Goal: Transaction & Acquisition: Purchase product/service

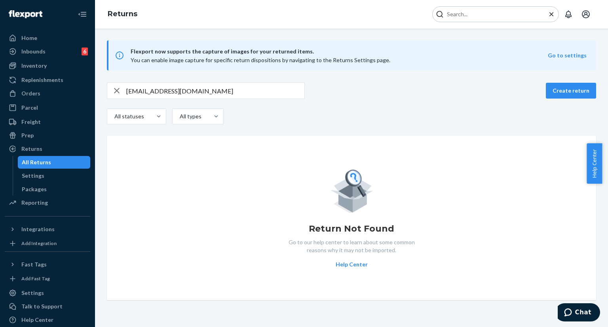
click at [468, 17] on input "Search Input" at bounding box center [492, 14] width 97 height 8
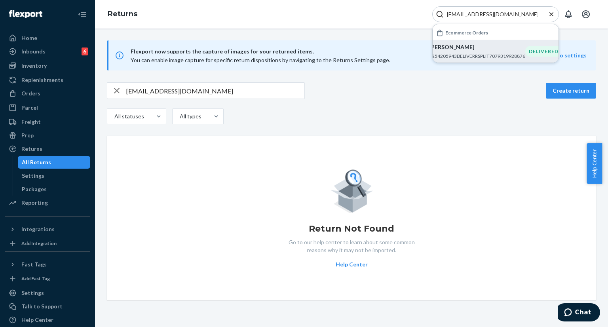
type input "[EMAIL_ADDRESS][DOMAIN_NAME]"
click at [452, 53] on p "#254205943DELIVERRSPLIT7079319928876" at bounding box center [477, 56] width 96 height 7
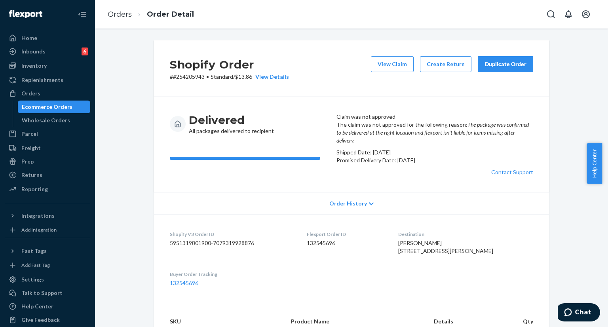
click at [507, 71] on button "Duplicate Order" at bounding box center [505, 64] width 55 height 16
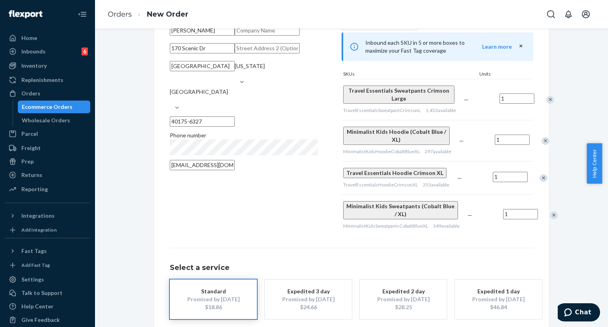
scroll to position [40, 0]
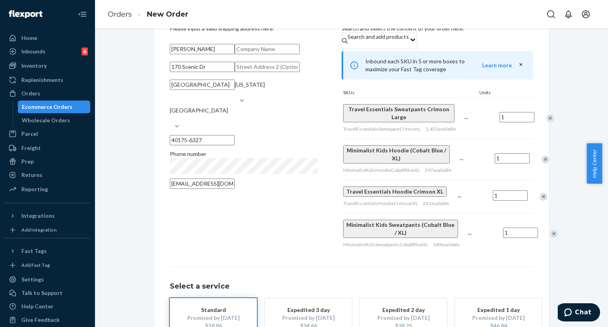
click at [227, 72] on input "170 Scenic Dr" at bounding box center [202, 67] width 65 height 10
paste input ", [GEOGRAPHIC_DATA]"
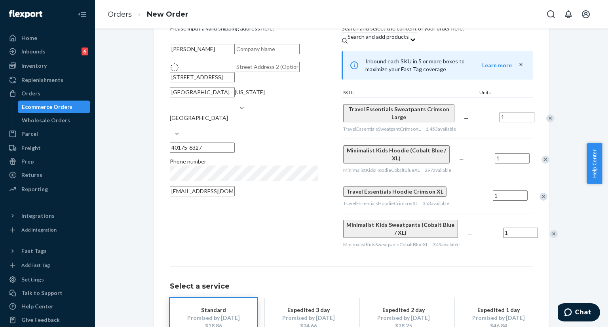
type input "170 Scenic Dr"
type input "40175"
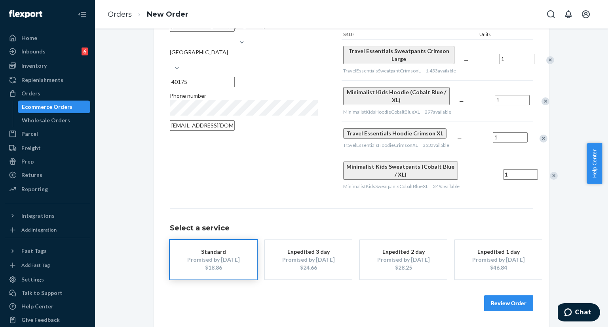
scroll to position [125, 0]
click at [508, 303] on button "Review Order" at bounding box center [508, 304] width 49 height 16
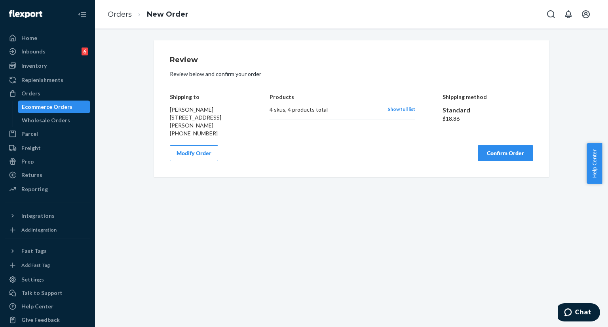
scroll to position [0, 0]
click at [504, 154] on button "Confirm Order" at bounding box center [505, 153] width 55 height 16
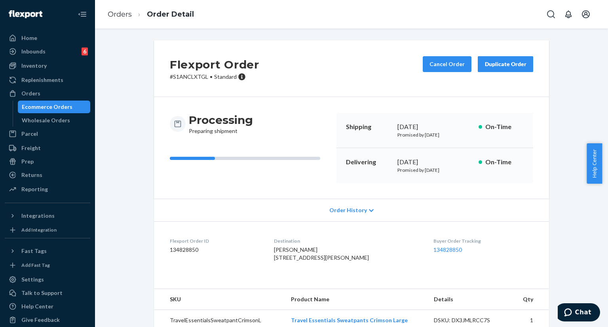
drag, startPoint x: 395, startPoint y: 127, endPoint x: 448, endPoint y: 130, distance: 53.9
click at [448, 130] on div "[DATE]" at bounding box center [435, 126] width 75 height 9
copy div "[DATE]"
drag, startPoint x: 395, startPoint y: 163, endPoint x: 444, endPoint y: 162, distance: 49.1
click at [444, 162] on div "[DATE]" at bounding box center [435, 162] width 75 height 9
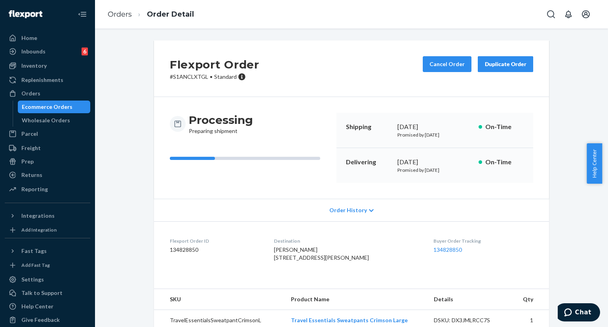
copy div "[DATE]"
drag, startPoint x: 416, startPoint y: 248, endPoint x: 460, endPoint y: 252, distance: 44.2
click at [460, 252] on dl "Flexport Order ID 134828850 Destination [PERSON_NAME] [STREET_ADDRESS][PERSON_N…" at bounding box center [351, 250] width 395 height 59
click at [406, 262] on div "[PERSON_NAME] [STREET_ADDRESS][PERSON_NAME]" at bounding box center [347, 254] width 147 height 16
drag, startPoint x: 418, startPoint y: 251, endPoint x: 458, endPoint y: 252, distance: 39.6
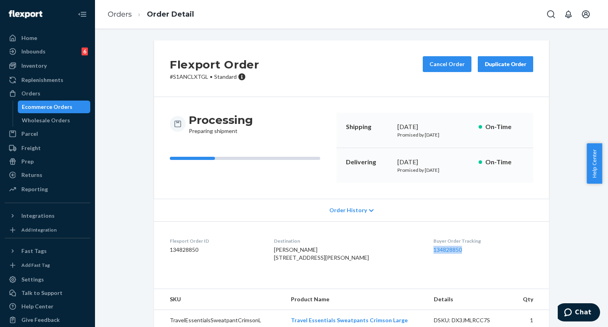
click at [458, 252] on dl "Flexport Order ID 134828850 Destination [PERSON_NAME] [STREET_ADDRESS][PERSON_N…" at bounding box center [351, 250] width 395 height 59
copy link "134828850"
click at [41, 178] on div "Returns" at bounding box center [48, 175] width 84 height 11
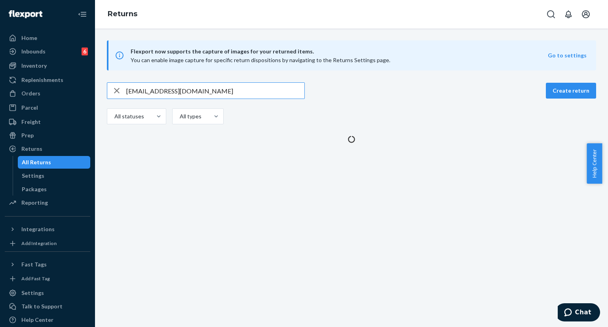
click at [226, 92] on input "[EMAIL_ADDRESS][DOMAIN_NAME]" at bounding box center [215, 91] width 178 height 16
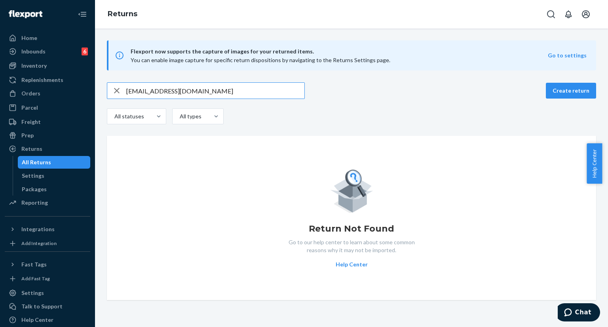
type input "[EMAIL_ADDRESS][DOMAIN_NAME]"
click at [555, 17] on icon "Open Search Box" at bounding box center [552, 15] width 10 height 10
click at [491, 12] on input "Search Input" at bounding box center [492, 14] width 97 height 8
type input "#254395247"
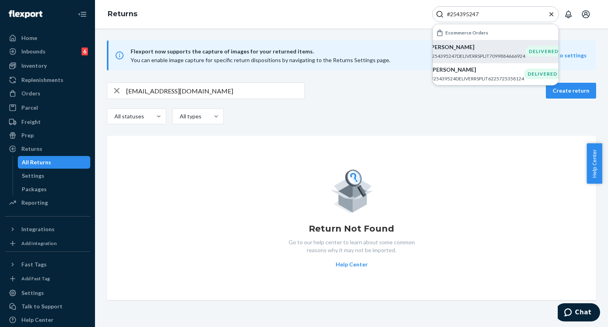
click at [447, 50] on p "[PERSON_NAME]" at bounding box center [477, 47] width 96 height 8
click at [447, 50] on div "Flexport now supports the capture of images for your returned items. You can en…" at bounding box center [351, 178] width 513 height 299
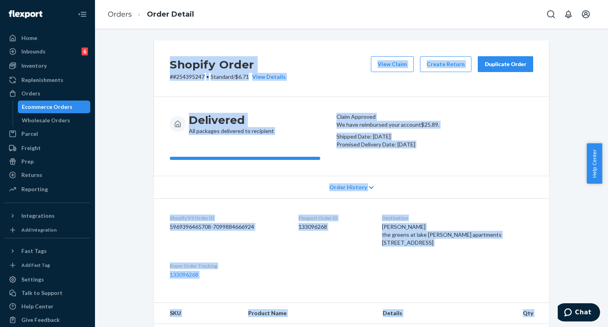
click at [334, 81] on div "Shopify Order # #254395247 • Standard / $6.71 View Details View Claim Create Re…" at bounding box center [351, 68] width 395 height 57
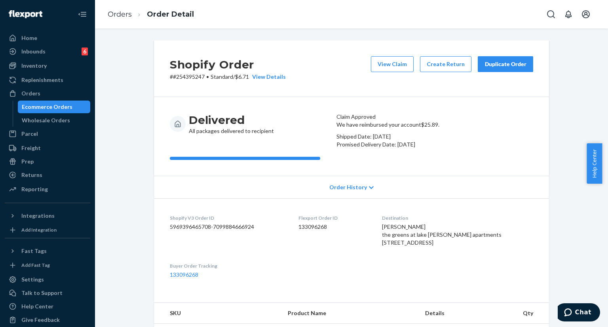
click at [494, 67] on div "Duplicate Order" at bounding box center [506, 64] width 42 height 8
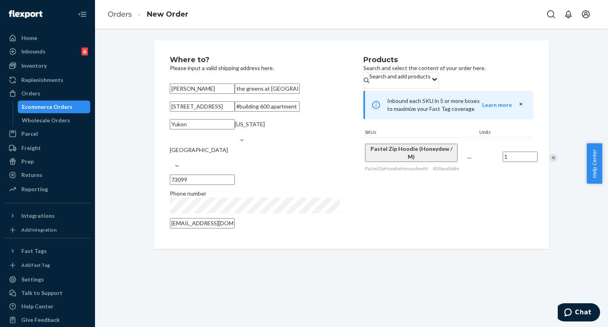
click at [235, 112] on input "[STREET_ADDRESS]" at bounding box center [202, 106] width 65 height 10
paste input "hwy [STREET_ADDRESS]"
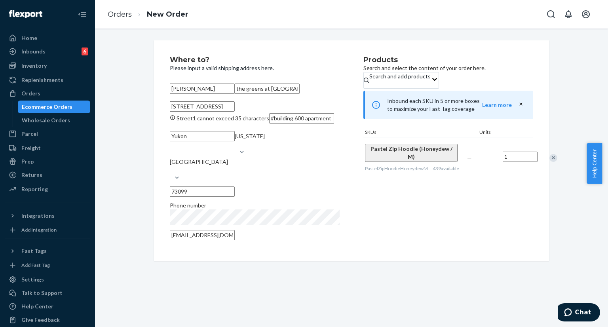
drag, startPoint x: 265, startPoint y: 132, endPoint x: 310, endPoint y: 134, distance: 44.4
click at [235, 112] on input "[STREET_ADDRESS]" at bounding box center [202, 106] width 65 height 10
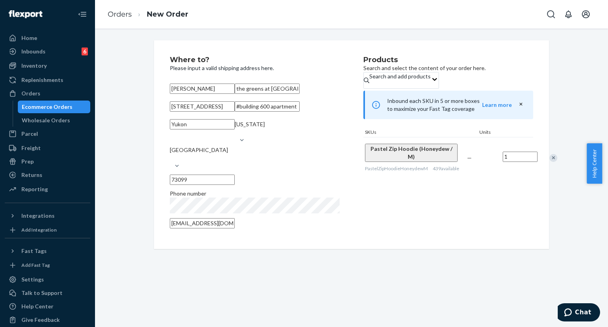
type input "[STREET_ADDRESS]"
click at [421, 233] on div "Products Search and select the content of your order here. Search and add produ…" at bounding box center [449, 144] width 170 height 177
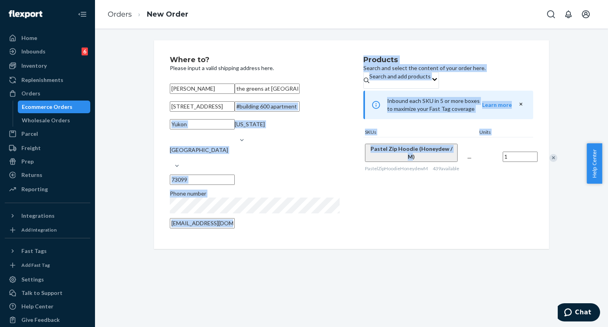
drag, startPoint x: 360, startPoint y: 155, endPoint x: 400, endPoint y: 170, distance: 42.5
click at [400, 164] on div "Where to? Please input a valid shipping address here. [PERSON_NAME] the greens …" at bounding box center [352, 144] width 364 height 177
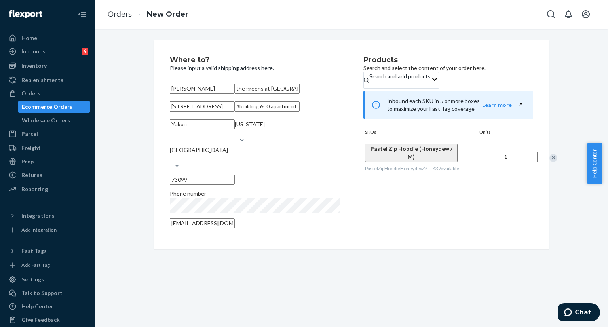
drag, startPoint x: 396, startPoint y: 221, endPoint x: 396, endPoint y: 206, distance: 15.9
click at [397, 217] on div "Products Search and select the content of your order here. Search and add produ…" at bounding box center [449, 144] width 170 height 177
click at [406, 162] on button "Pastel Zip Hoodie (Honeydew / M)" at bounding box center [411, 153] width 93 height 18
drag, startPoint x: 402, startPoint y: 168, endPoint x: 376, endPoint y: 162, distance: 27.6
click at [376, 162] on button "Pastel Zip Hoodie (Honeydew / M)" at bounding box center [411, 153] width 93 height 18
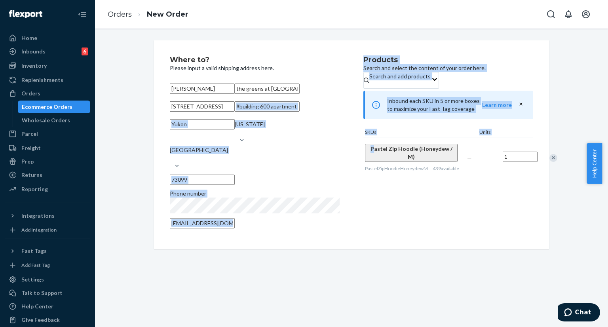
drag, startPoint x: 358, startPoint y: 153, endPoint x: 366, endPoint y: 159, distance: 10.2
click at [366, 159] on div "Where to? Please input a valid shipping address here. [PERSON_NAME] the greens …" at bounding box center [352, 144] width 364 height 177
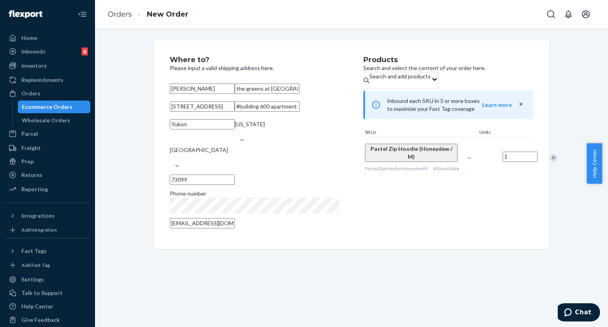
drag, startPoint x: 389, startPoint y: 230, endPoint x: 402, endPoint y: 203, distance: 30.1
click at [391, 225] on div "Products Search and select the content of your order here. Search and add produ…" at bounding box center [449, 144] width 170 height 177
drag, startPoint x: 405, startPoint y: 167, endPoint x: 355, endPoint y: 154, distance: 51.7
click at [355, 154] on div "Where to? Please input a valid shipping address here. [PERSON_NAME] the greens …" at bounding box center [352, 144] width 364 height 177
drag, startPoint x: 361, startPoint y: 156, endPoint x: 410, endPoint y: 166, distance: 50.0
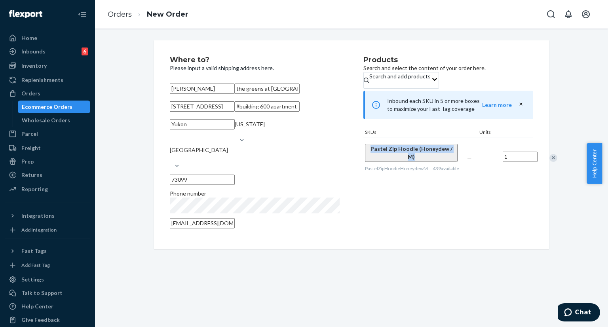
click at [410, 166] on div "Pastel Zip Hoodie (Honeydew / M) PastelZipHoodieHoneydewM 439 available" at bounding box center [415, 157] width 102 height 41
copy span "Pastel Zip Hoodie (Honeydew / M)"
click at [550, 162] on div "Remove Item" at bounding box center [554, 158] width 8 height 8
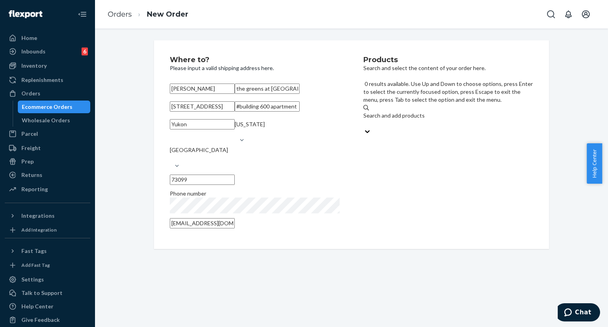
click at [461, 112] on div "Search and add products" at bounding box center [449, 120] width 170 height 16
click at [364, 120] on input "0 results available. Use Up and Down to choose options, press Enter to select t…" at bounding box center [364, 124] width 1 height 8
click at [451, 112] on div "Search and add products" at bounding box center [449, 120] width 170 height 16
click at [364, 120] on input "0 results available. Use Up and Down to choose options, press Enter to select t…" at bounding box center [364, 124] width 1 height 8
paste input "Pastel Zip Hoodie (Honeydew / M)"
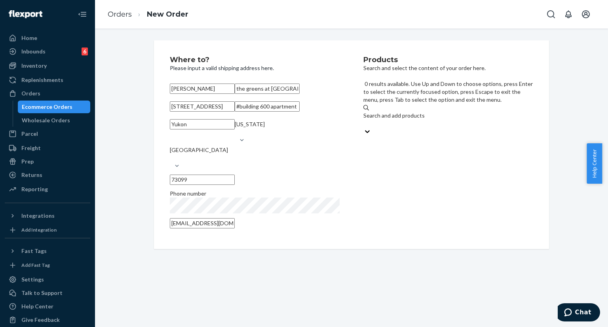
type input "Pastel Zip Hoodie (Honeydew / M)"
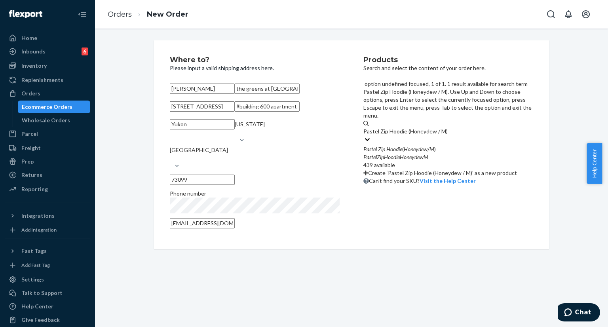
click at [444, 145] on div "Pastel Zip Hoodie ( Honeydew / M )" at bounding box center [449, 149] width 170 height 8
click at [444, 128] on input "Pastel Zip Hoodie (Honeydew / M)" at bounding box center [406, 132] width 84 height 8
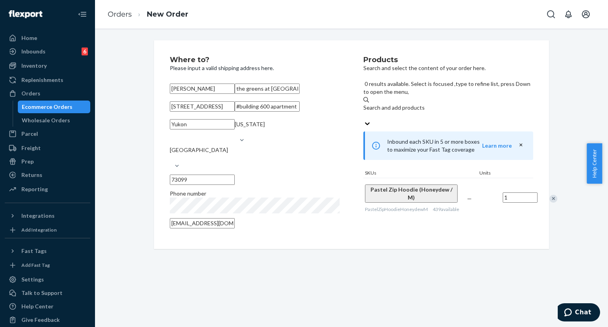
click at [439, 220] on div "Products Search and select the content of your order here. 0 results available.…" at bounding box center [449, 144] width 170 height 177
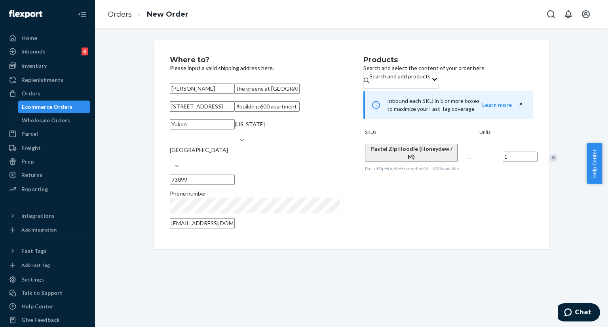
drag, startPoint x: 285, startPoint y: 113, endPoint x: 159, endPoint y: 97, distance: 127.0
click at [159, 97] on div "Where to? Please input a valid shipping address here. [PERSON_NAME] the greens …" at bounding box center [351, 144] width 395 height 209
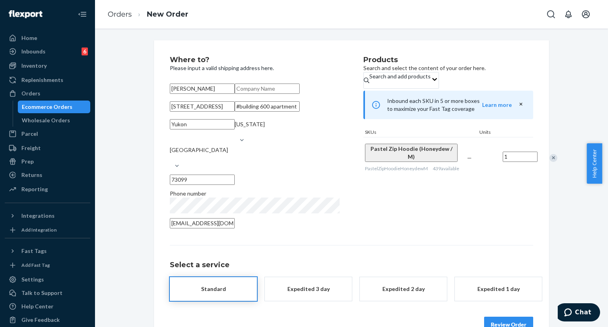
click at [395, 233] on div "Products Search and select the content of your order here. Search and add produ…" at bounding box center [449, 144] width 170 height 177
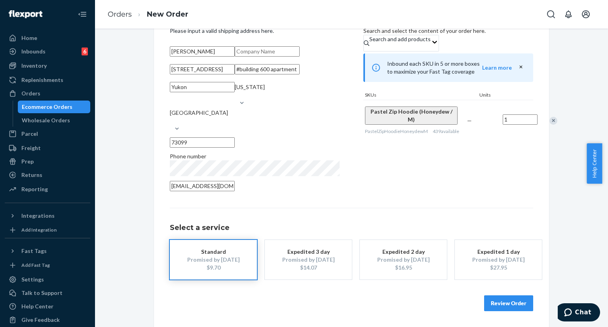
scroll to position [65, 0]
click at [492, 311] on button "Review Order" at bounding box center [508, 304] width 49 height 16
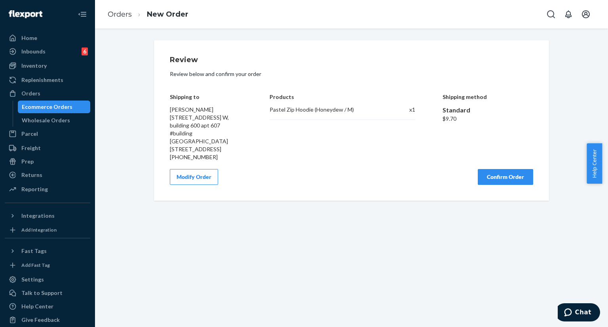
scroll to position [0, 0]
click at [499, 173] on button "Confirm Order" at bounding box center [505, 177] width 55 height 16
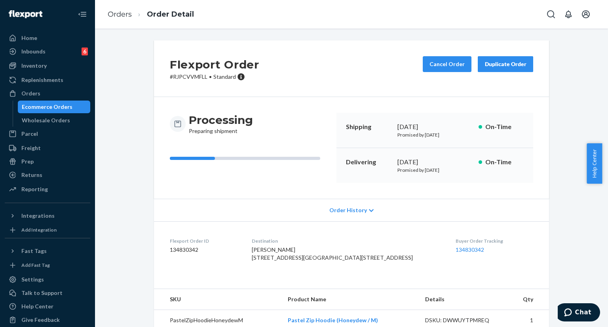
drag, startPoint x: 271, startPoint y: 257, endPoint x: 292, endPoint y: 284, distance: 34.2
click at [292, 281] on dl "Flexport Order ID 134830342 Destination [PERSON_NAME] [STREET_ADDRESS][GEOGRAPH…" at bounding box center [351, 250] width 395 height 59
copy span "[STREET_ADDRESS][GEOGRAPHIC_DATA][STREET_ADDRESS]"
drag, startPoint x: 392, startPoint y: 126, endPoint x: 454, endPoint y: 127, distance: 61.4
click at [454, 127] on div "Shipping [DATE] Promised by [DATE] On-Time" at bounding box center [435, 130] width 197 height 35
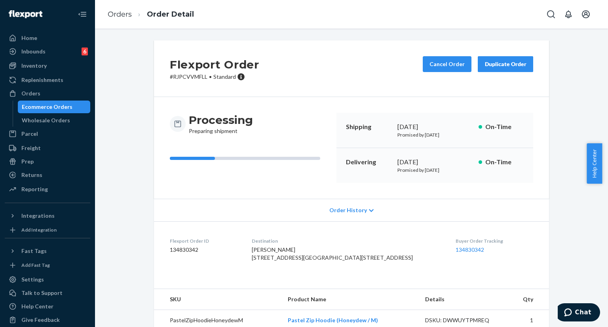
copy div "[DATE]"
drag, startPoint x: 395, startPoint y: 162, endPoint x: 443, endPoint y: 164, distance: 48.4
click at [443, 164] on div "[DATE]" at bounding box center [435, 162] width 75 height 9
copy div "[DATE]"
drag, startPoint x: 428, startPoint y: 250, endPoint x: 469, endPoint y: 252, distance: 40.8
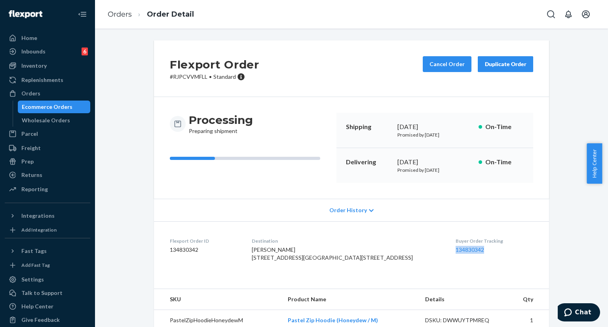
click at [469, 252] on dl "Flexport Order ID 134830342 Destination [PERSON_NAME] [STREET_ADDRESS][GEOGRAPH…" at bounding box center [351, 250] width 395 height 59
copy link "134830342"
